Goal: Transaction & Acquisition: Obtain resource

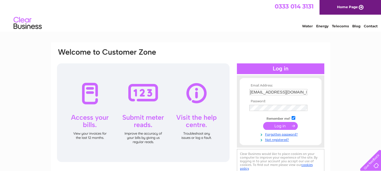
click at [281, 128] on input "submit" at bounding box center [280, 126] width 35 height 8
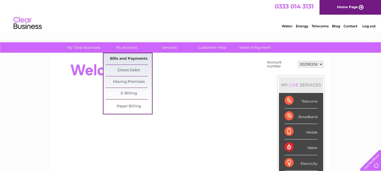
click at [130, 58] on link "Bills and Payments" at bounding box center [128, 58] width 47 height 11
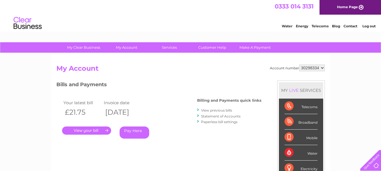
click at [88, 132] on link "." at bounding box center [86, 131] width 49 height 8
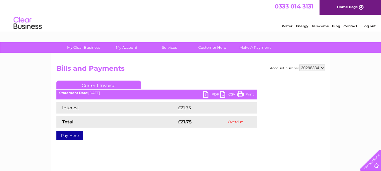
click at [209, 97] on link "PDF" at bounding box center [211, 95] width 17 height 8
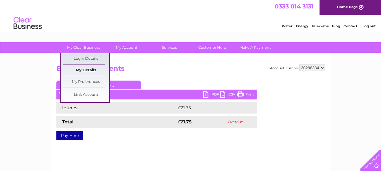
click at [92, 71] on link "My Details" at bounding box center [86, 70] width 47 height 11
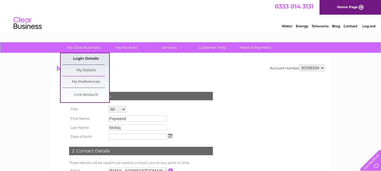
click at [81, 58] on link "Login Details" at bounding box center [86, 58] width 47 height 11
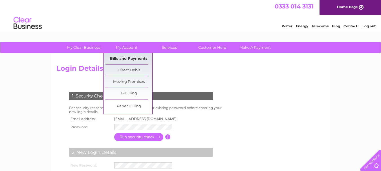
click at [131, 59] on link "Bills and Payments" at bounding box center [128, 58] width 47 height 11
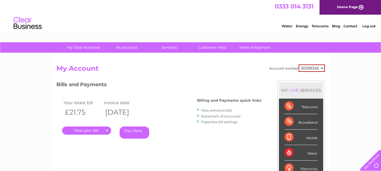
click at [213, 111] on link "View previous bills" at bounding box center [216, 110] width 31 height 4
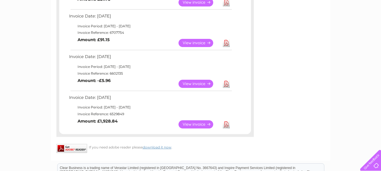
scroll to position [141, 0]
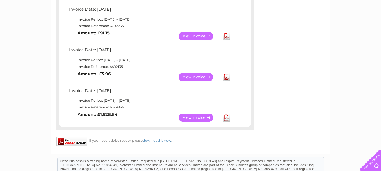
click at [201, 119] on link "View" at bounding box center [199, 118] width 41 height 8
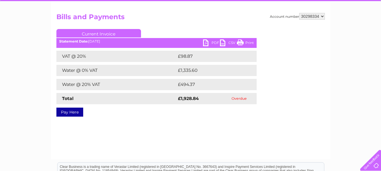
scroll to position [56, 0]
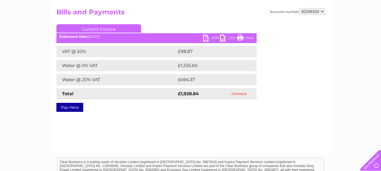
click at [208, 39] on link "PDF" at bounding box center [211, 39] width 17 height 8
